Goal: Transaction & Acquisition: Purchase product/service

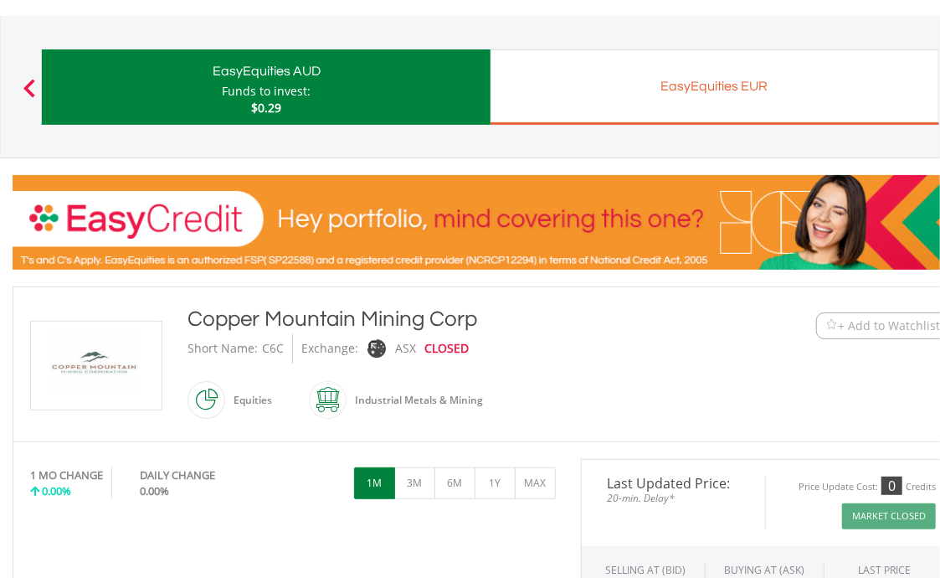
scroll to position [80, 0]
click at [177, 320] on div "Copper Mountain Mining Corp Short Name: C6C Exchange: ASX CLOSED Equities" at bounding box center [450, 364] width 551 height 121
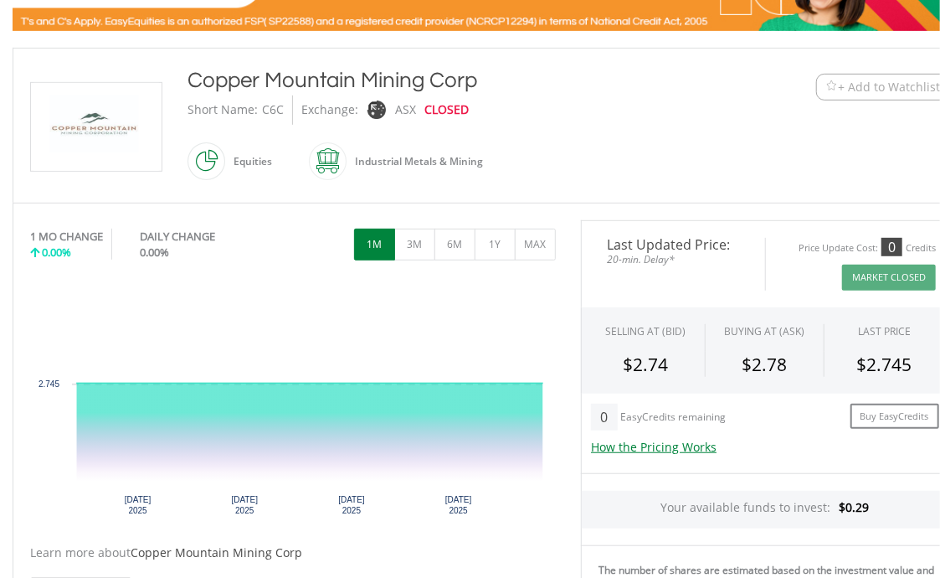
scroll to position [318, 0]
click at [471, 244] on button "6M" at bounding box center [454, 244] width 41 height 32
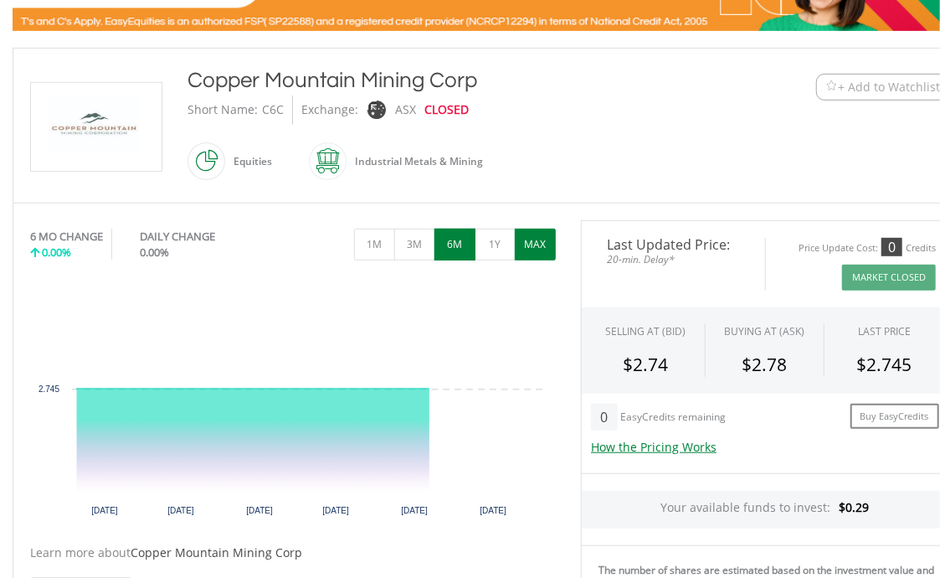
click at [550, 246] on button "MAX" at bounding box center [535, 244] width 41 height 32
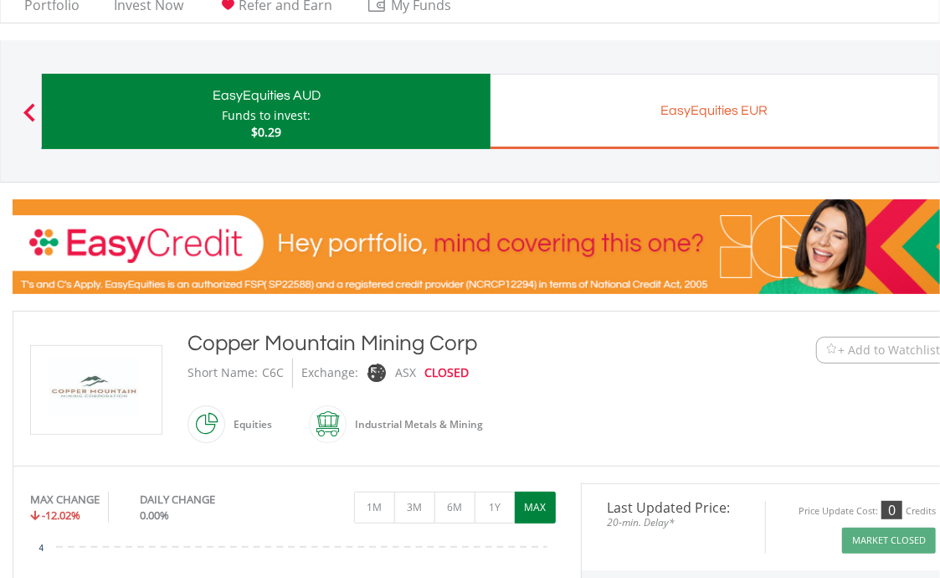
scroll to position [0, 0]
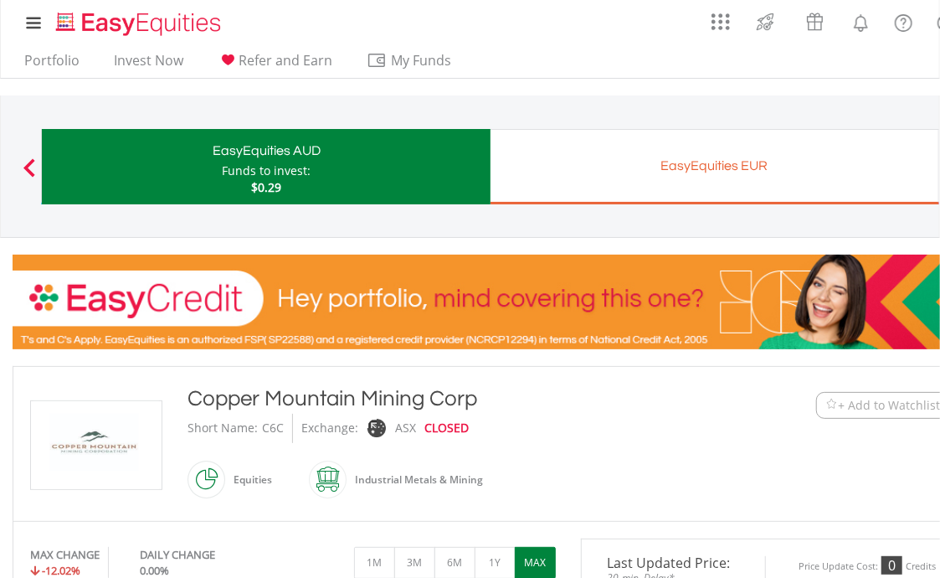
click at [170, 49] on ul "Portfolio Invest Now Refer and Earn My Funds Fund your accounts Withdraw Money …" at bounding box center [243, 62] width 460 height 32
click at [160, 57] on link "Invest Now" at bounding box center [148, 65] width 83 height 26
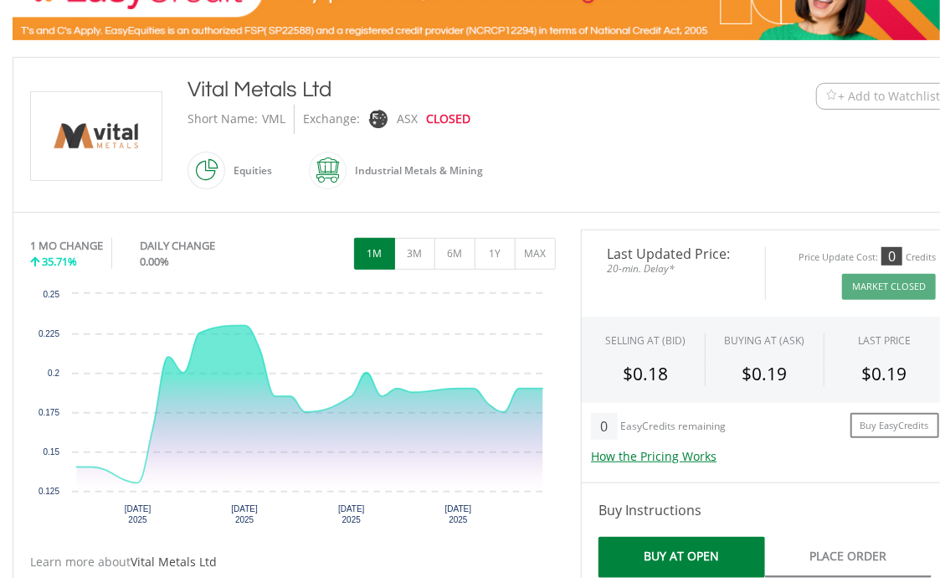
scroll to position [309, 0]
click at [347, 167] on span at bounding box center [347, 170] width 0 height 38
click at [500, 241] on button "1Y" at bounding box center [495, 254] width 41 height 32
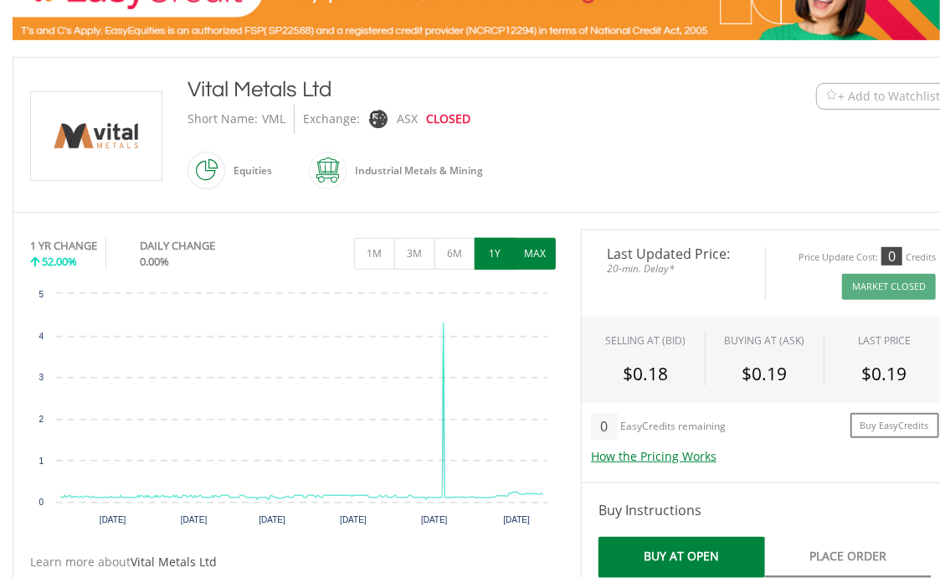
click at [553, 257] on button "MAX" at bounding box center [535, 254] width 41 height 32
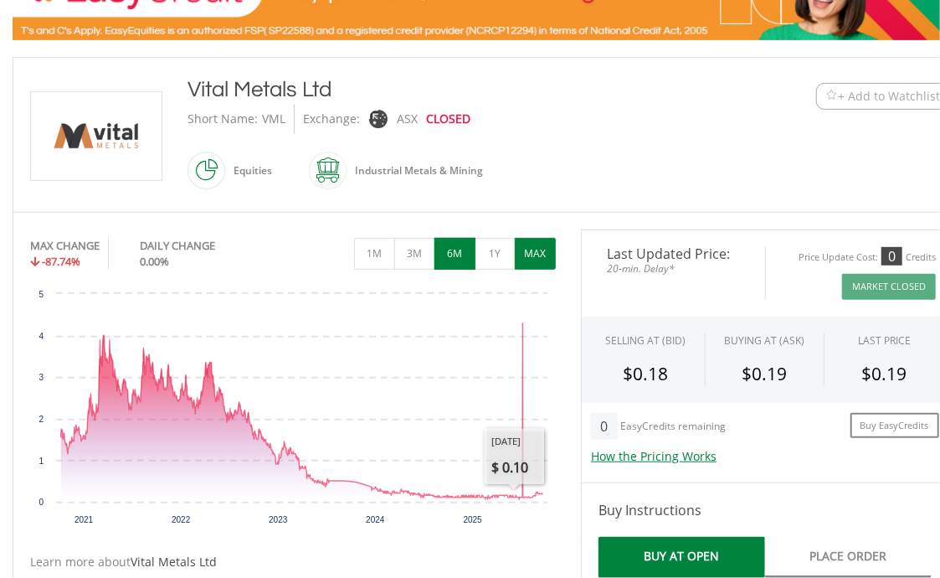
click at [461, 249] on button "6M" at bounding box center [454, 254] width 41 height 32
